Goal: Transaction & Acquisition: Purchase product/service

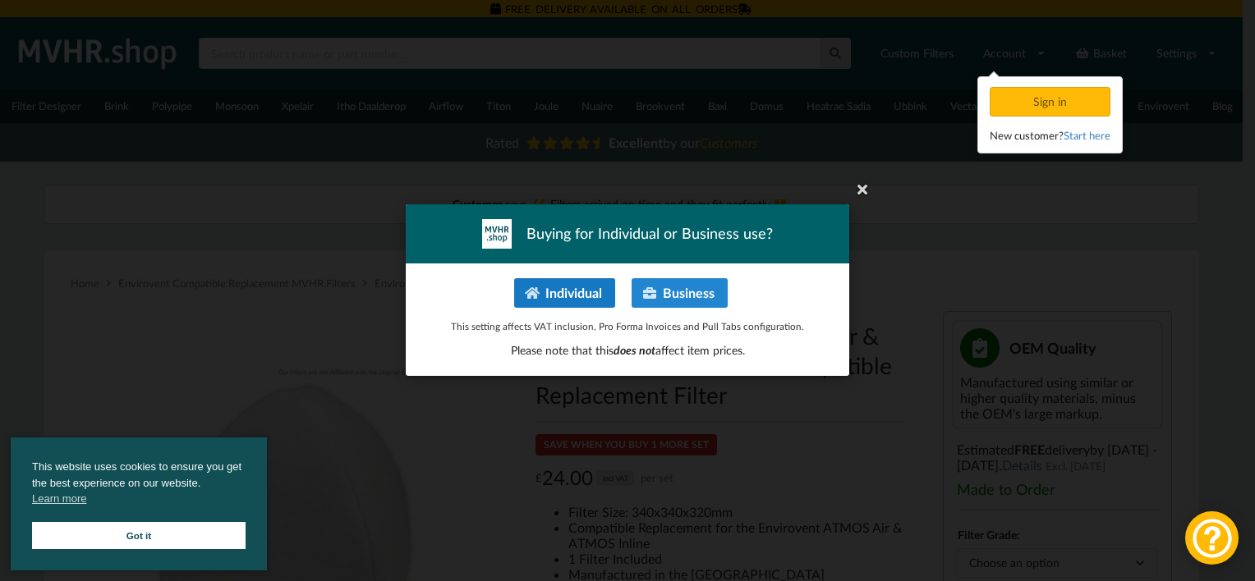
click at [558, 297] on button "Individual" at bounding box center [564, 293] width 101 height 30
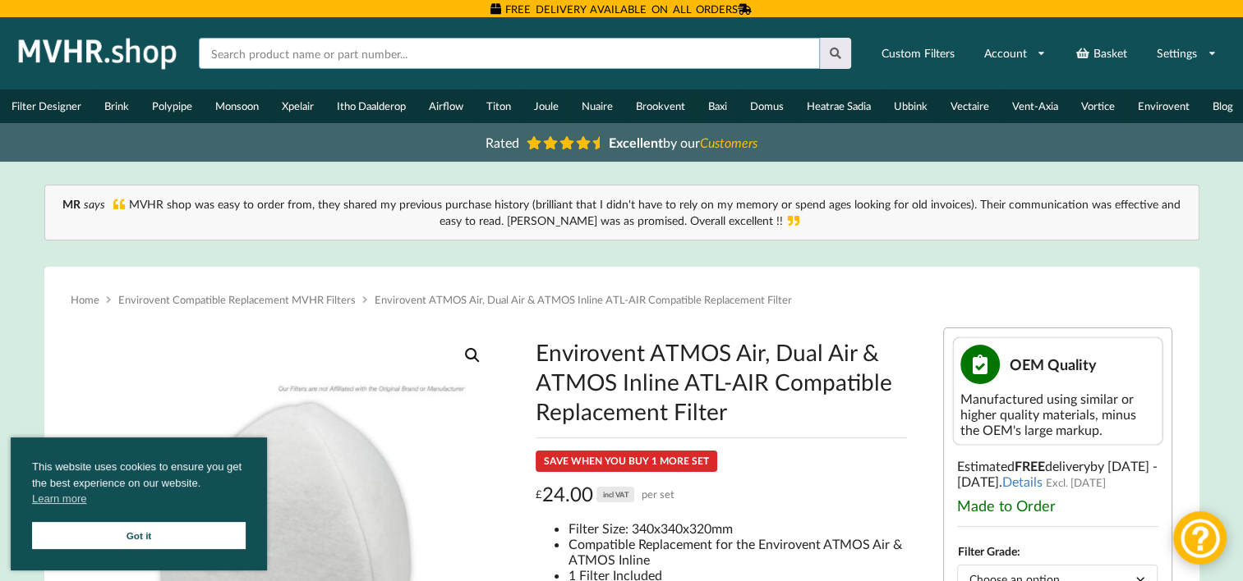
click at [279, 56] on input "text" at bounding box center [509, 53] width 621 height 31
type input "atmos"
click at [834, 53] on icon at bounding box center [836, 53] width 14 height 11
